Goal: Task Accomplishment & Management: Use online tool/utility

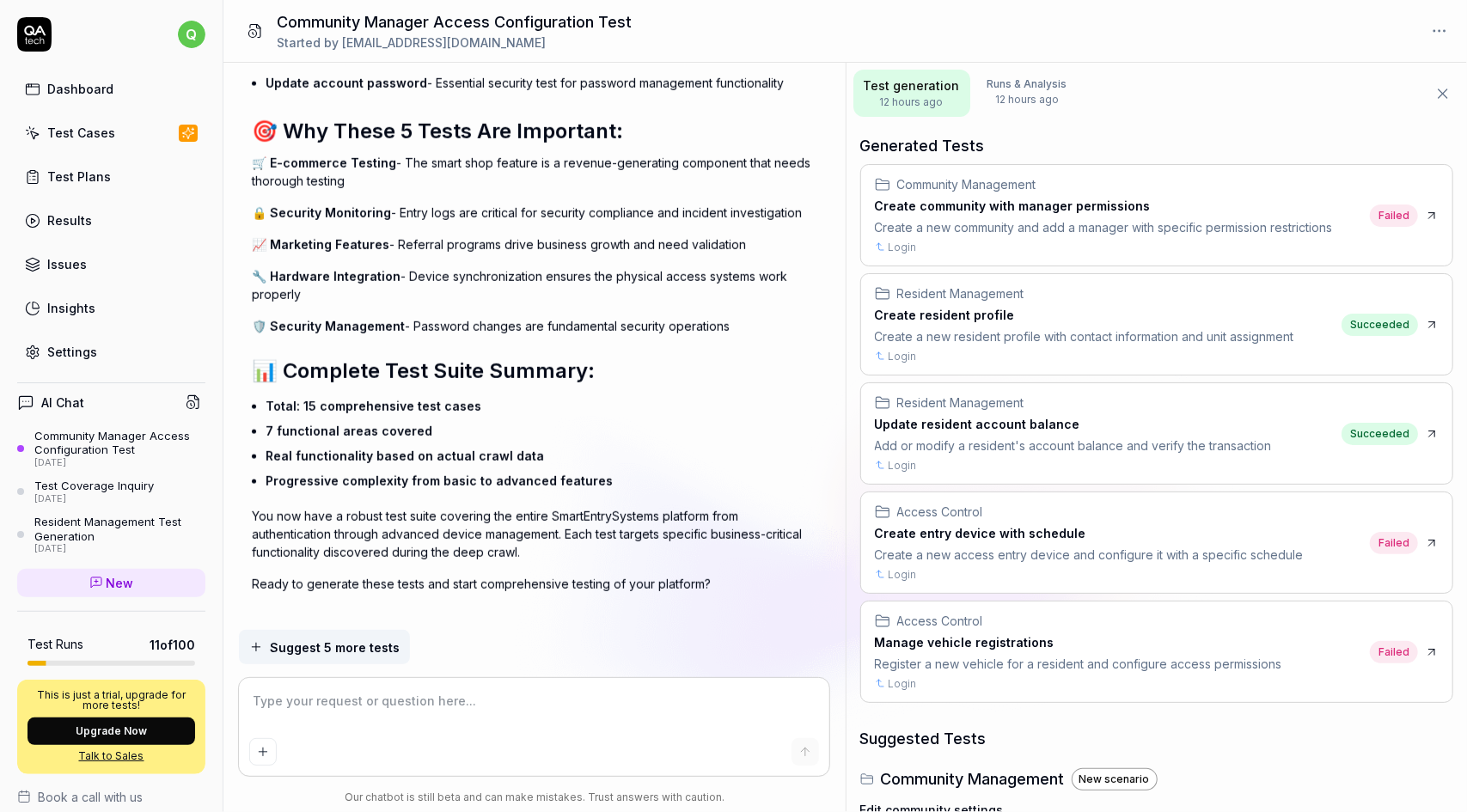
click at [112, 125] on link "Test Cases" at bounding box center [110, 133] width 188 height 34
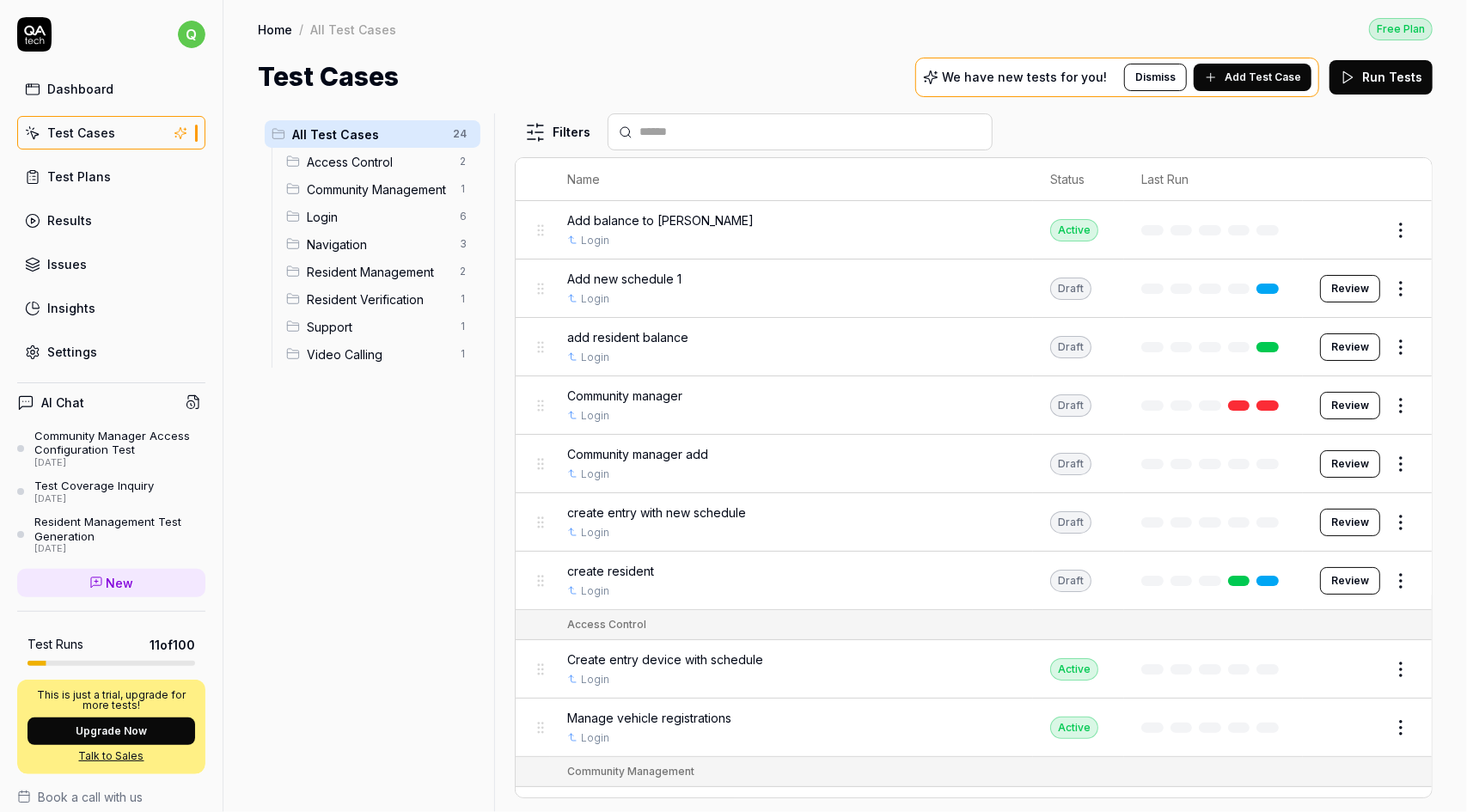
click at [1210, 220] on td at bounding box center [1214, 230] width 179 height 58
click at [104, 436] on div "Community Manager Access Configuration Test" at bounding box center [120, 443] width 171 height 28
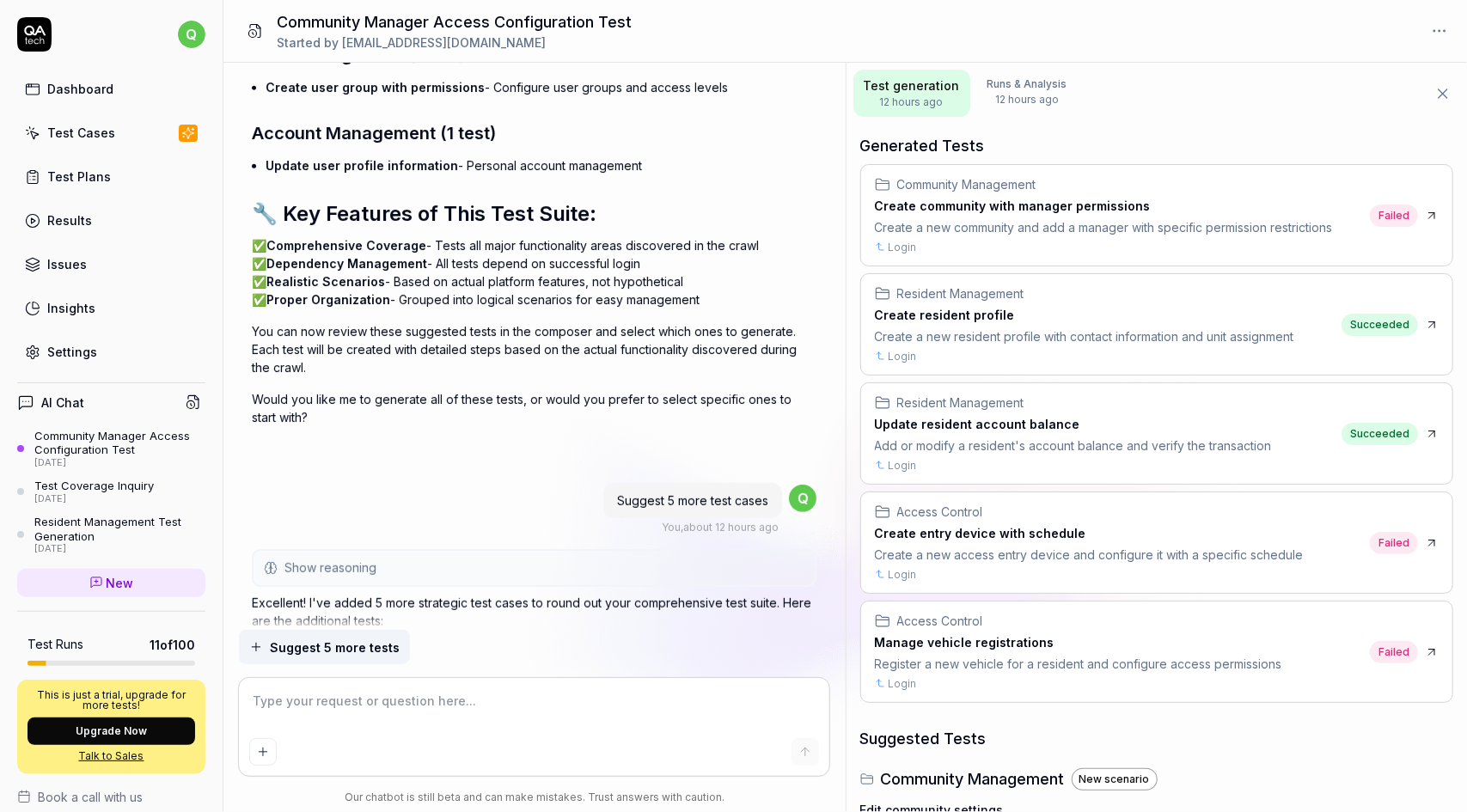
scroll to position [4332, 0]
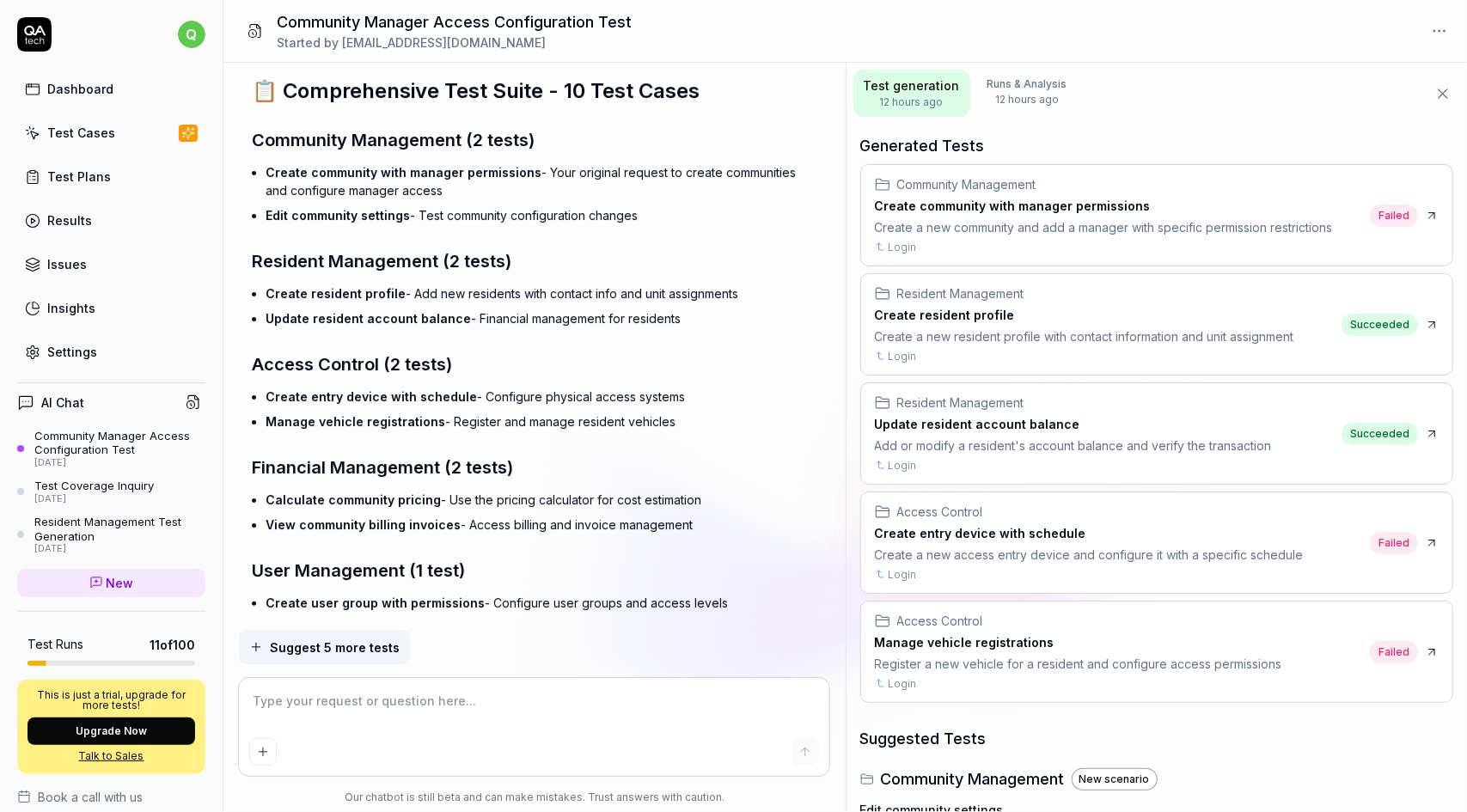
click at [92, 139] on div "Test Cases" at bounding box center [81, 132] width 68 height 18
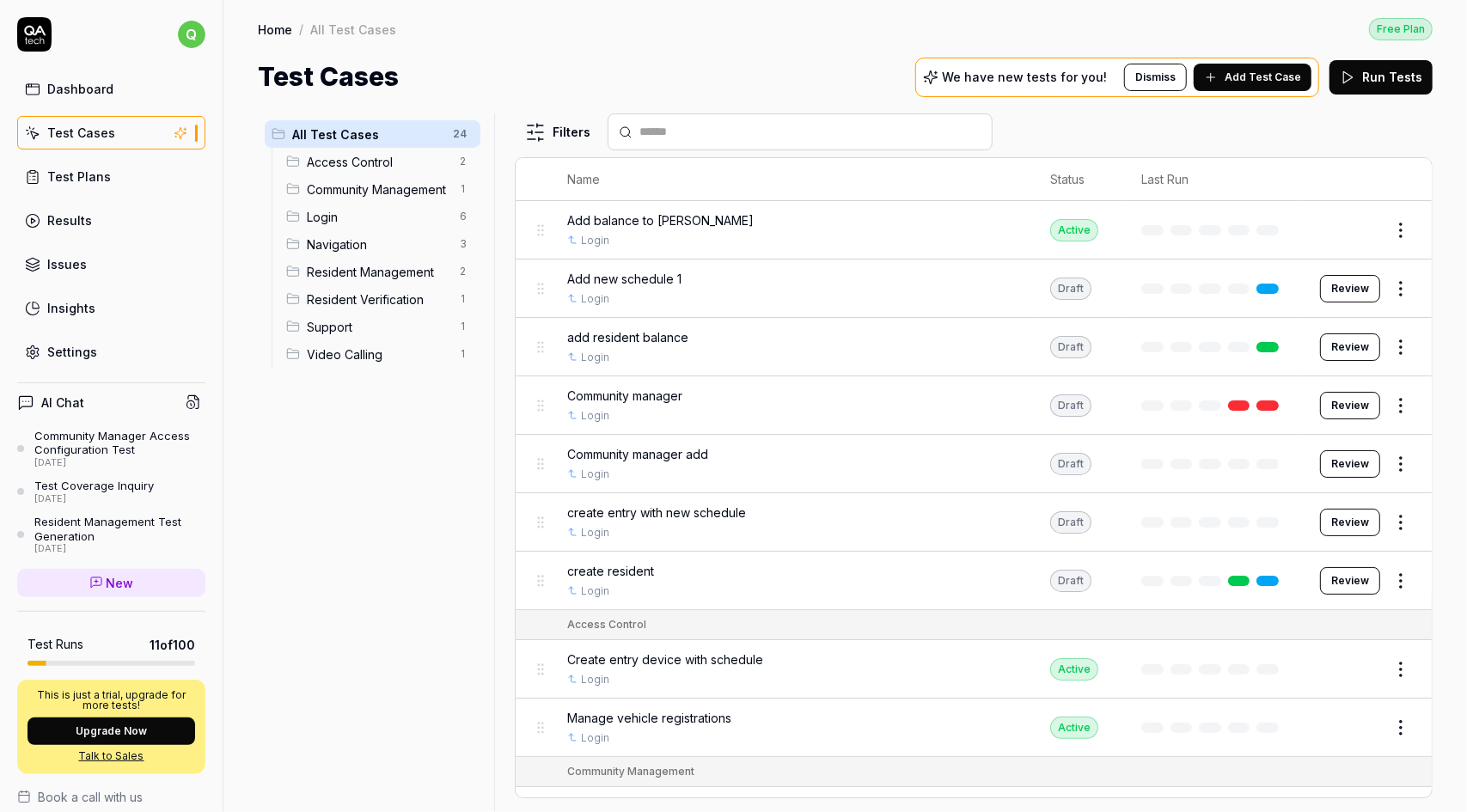
click at [120, 436] on div "Community Manager Access Configuration Test" at bounding box center [120, 443] width 171 height 28
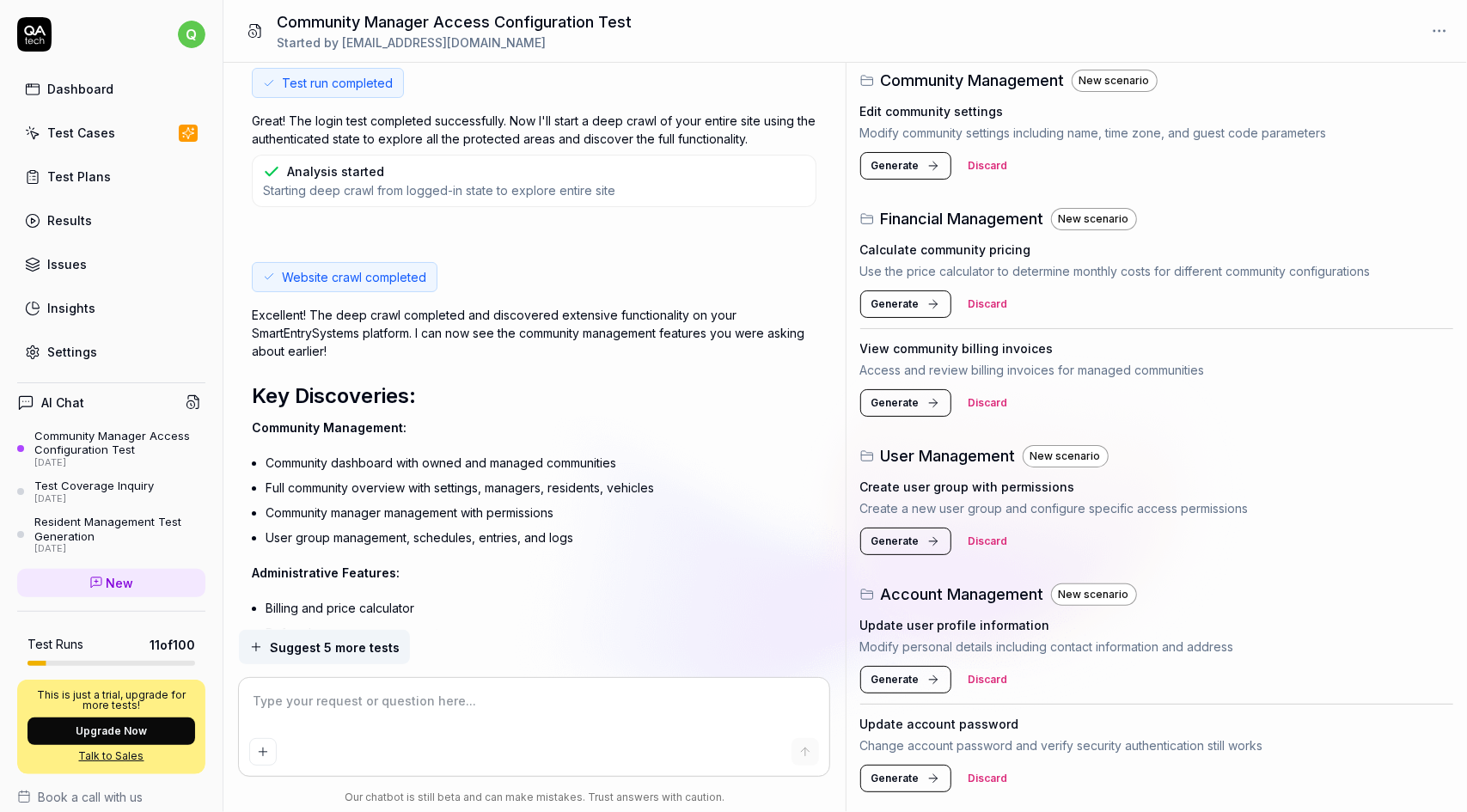
scroll to position [733, 0]
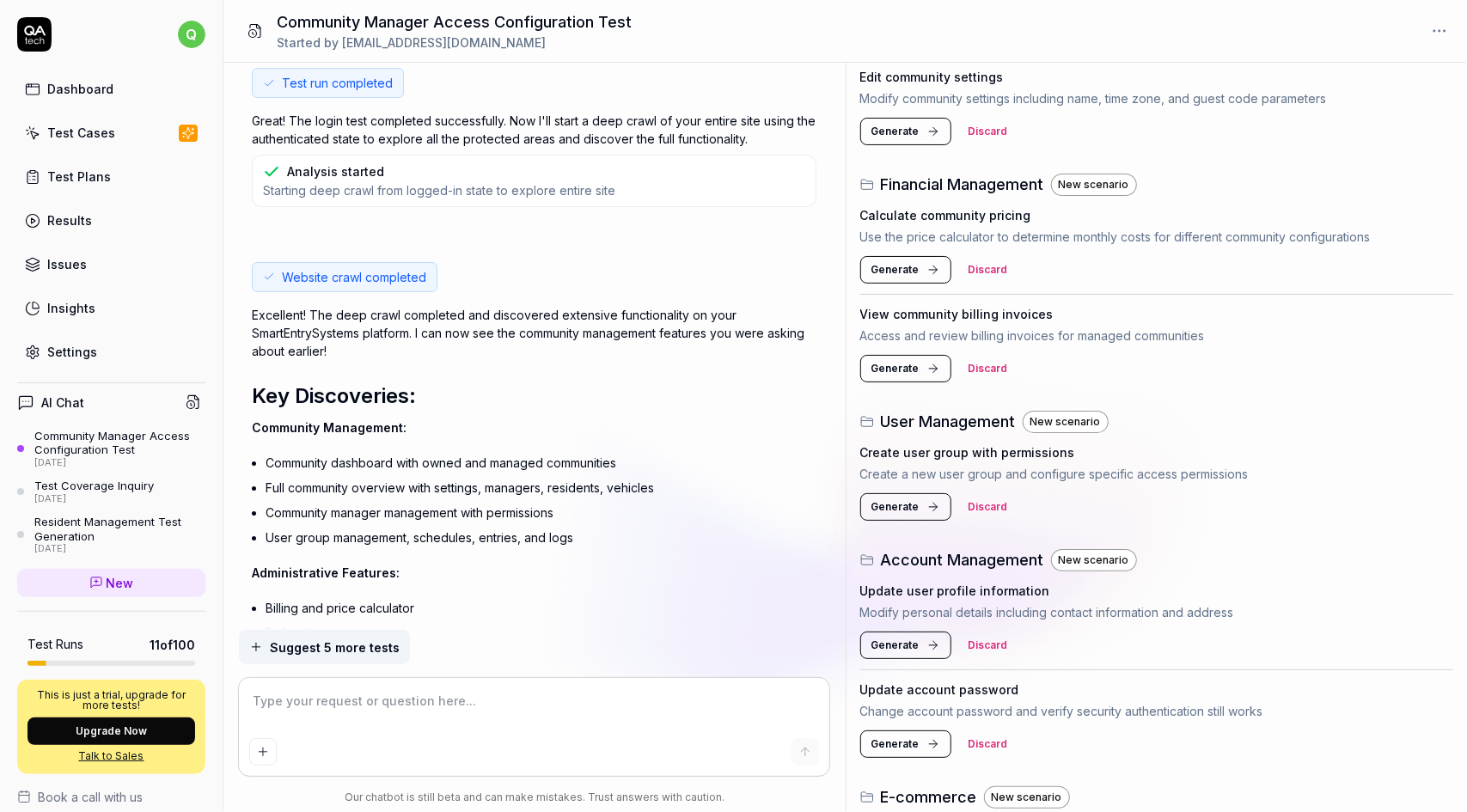
type textarea "*"
